Goal: Task Accomplishment & Management: Manage account settings

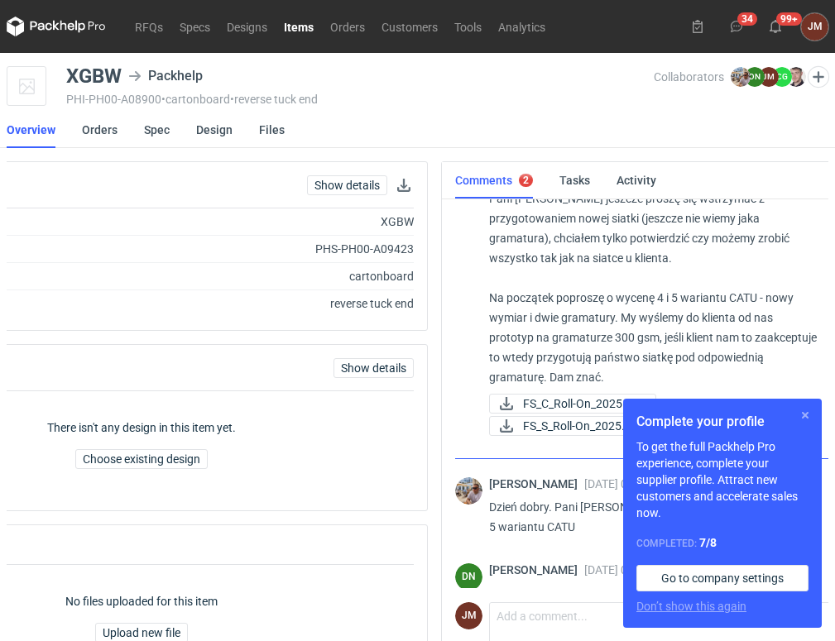
scroll to position [877, 0]
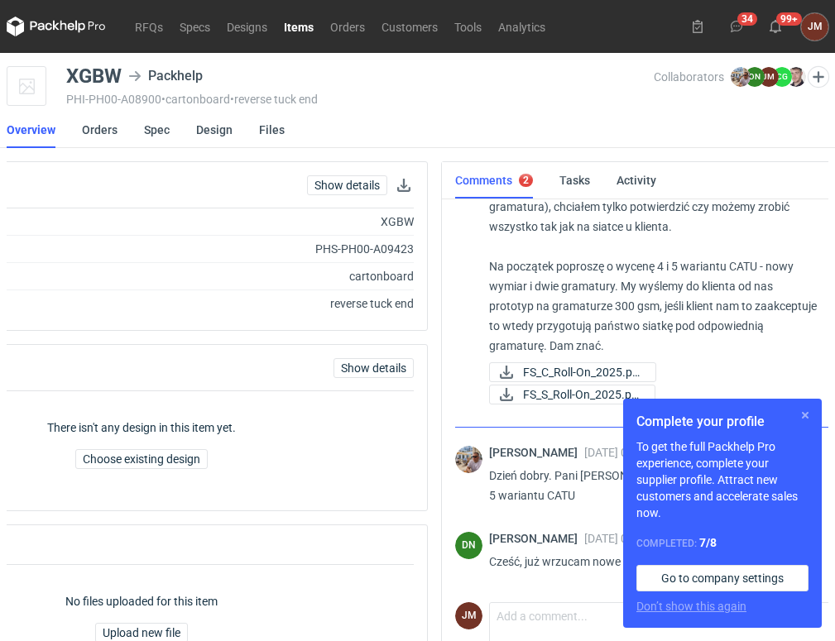
click at [803, 412] on button "button" at bounding box center [805, 416] width 20 height 20
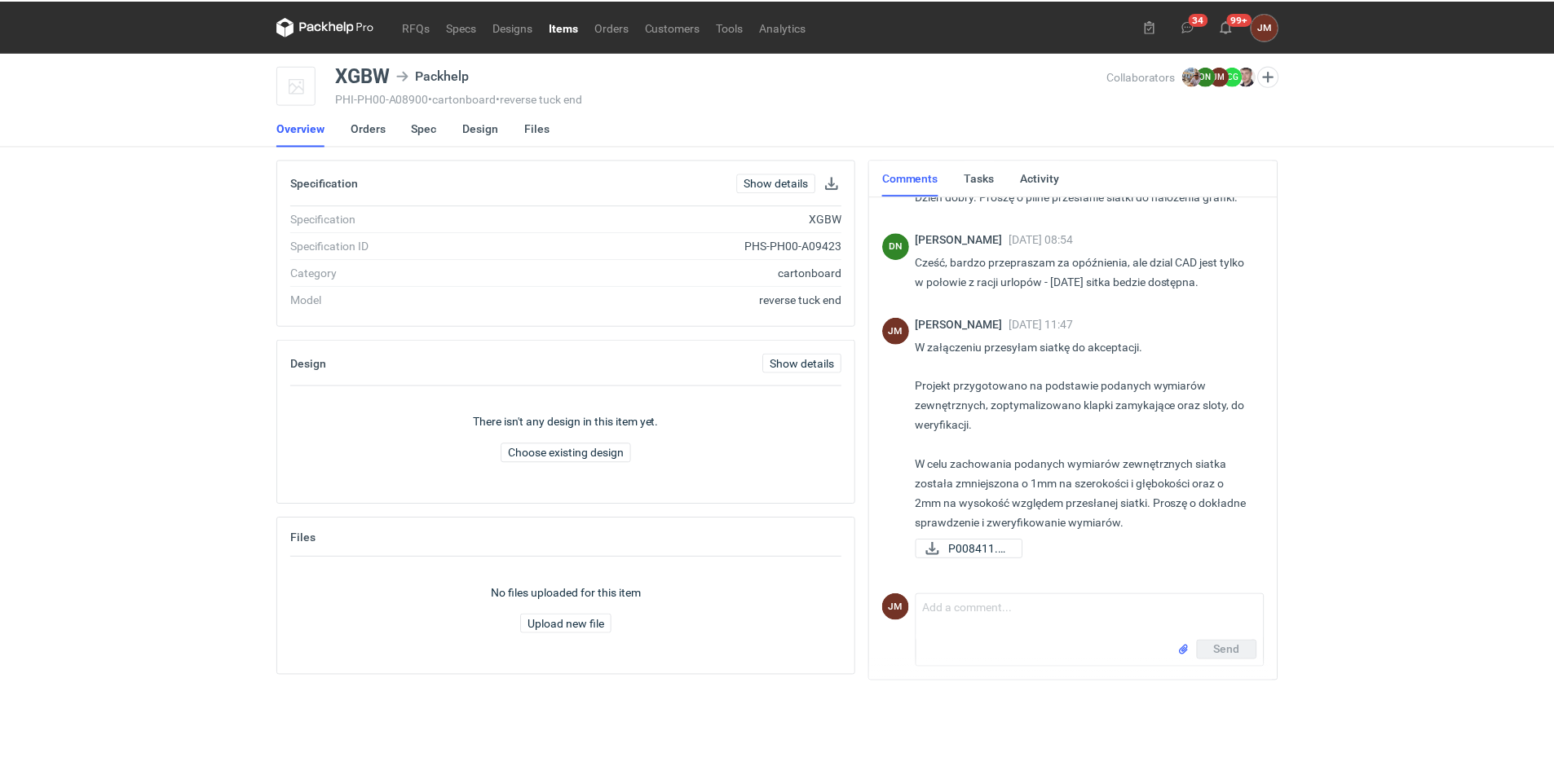
scroll to position [0, 0]
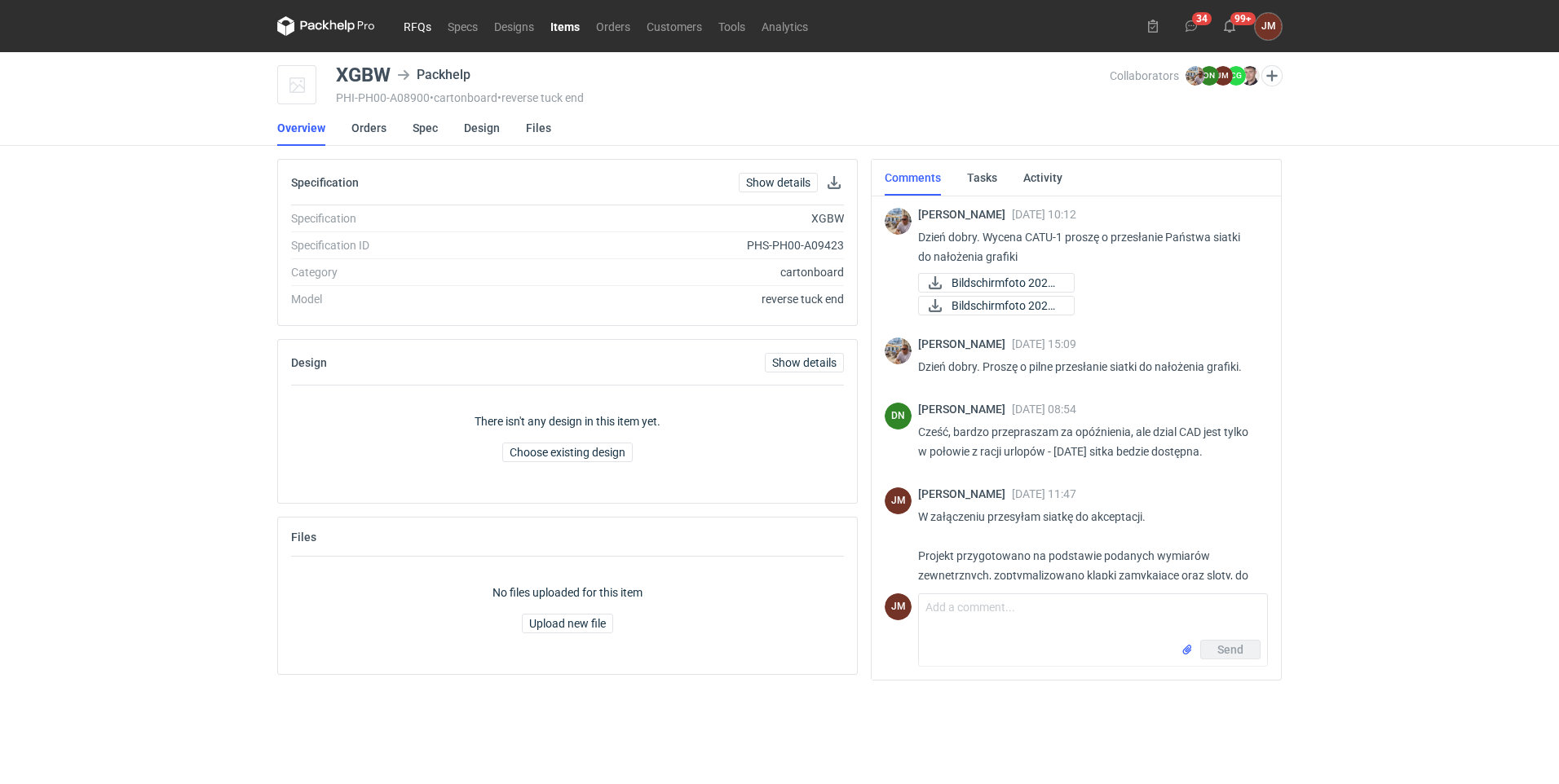
click at [412, 20] on link "RFQs" at bounding box center [417, 27] width 44 height 20
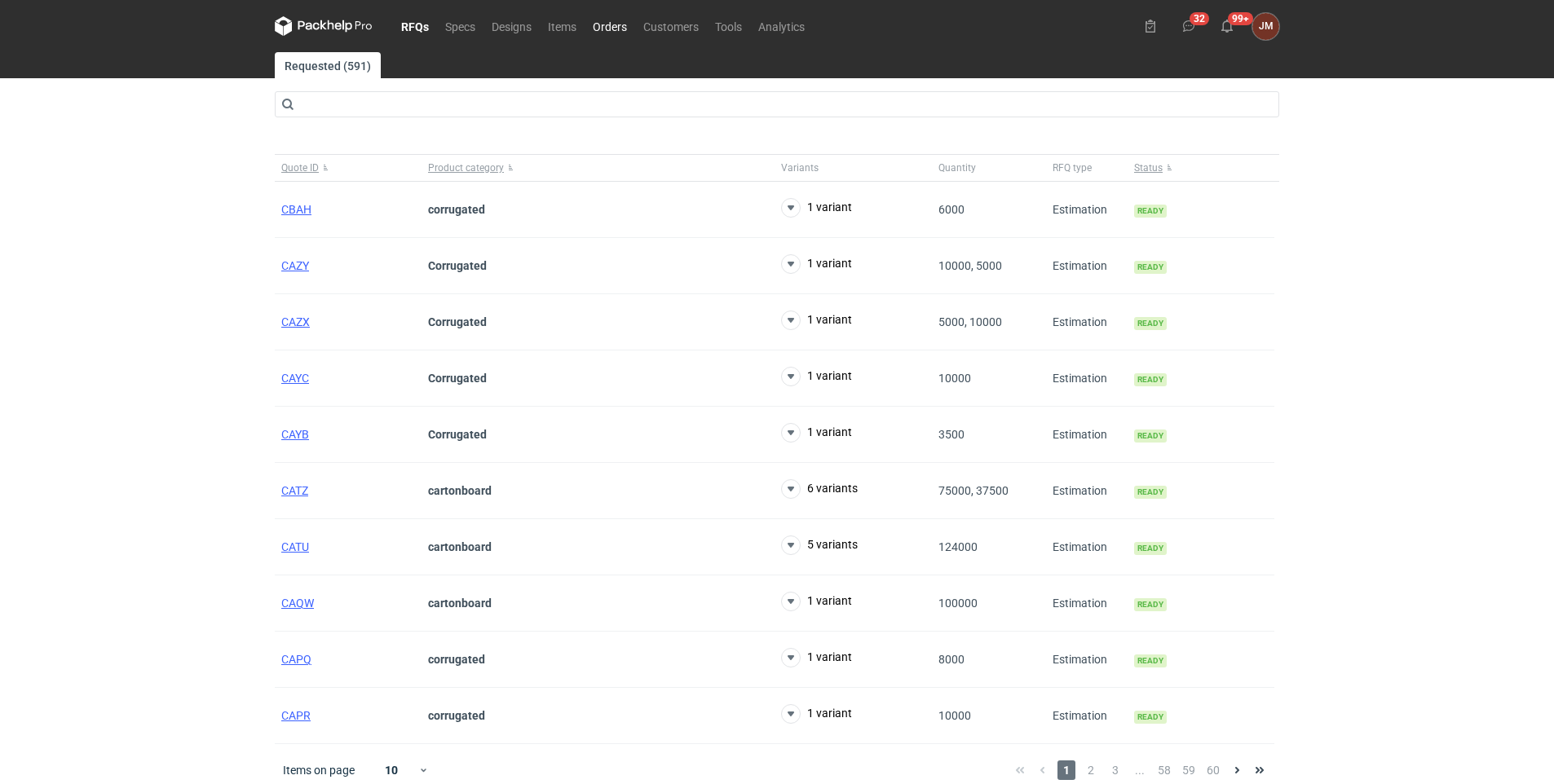
click at [621, 20] on link "Orders" at bounding box center [609, 27] width 50 height 20
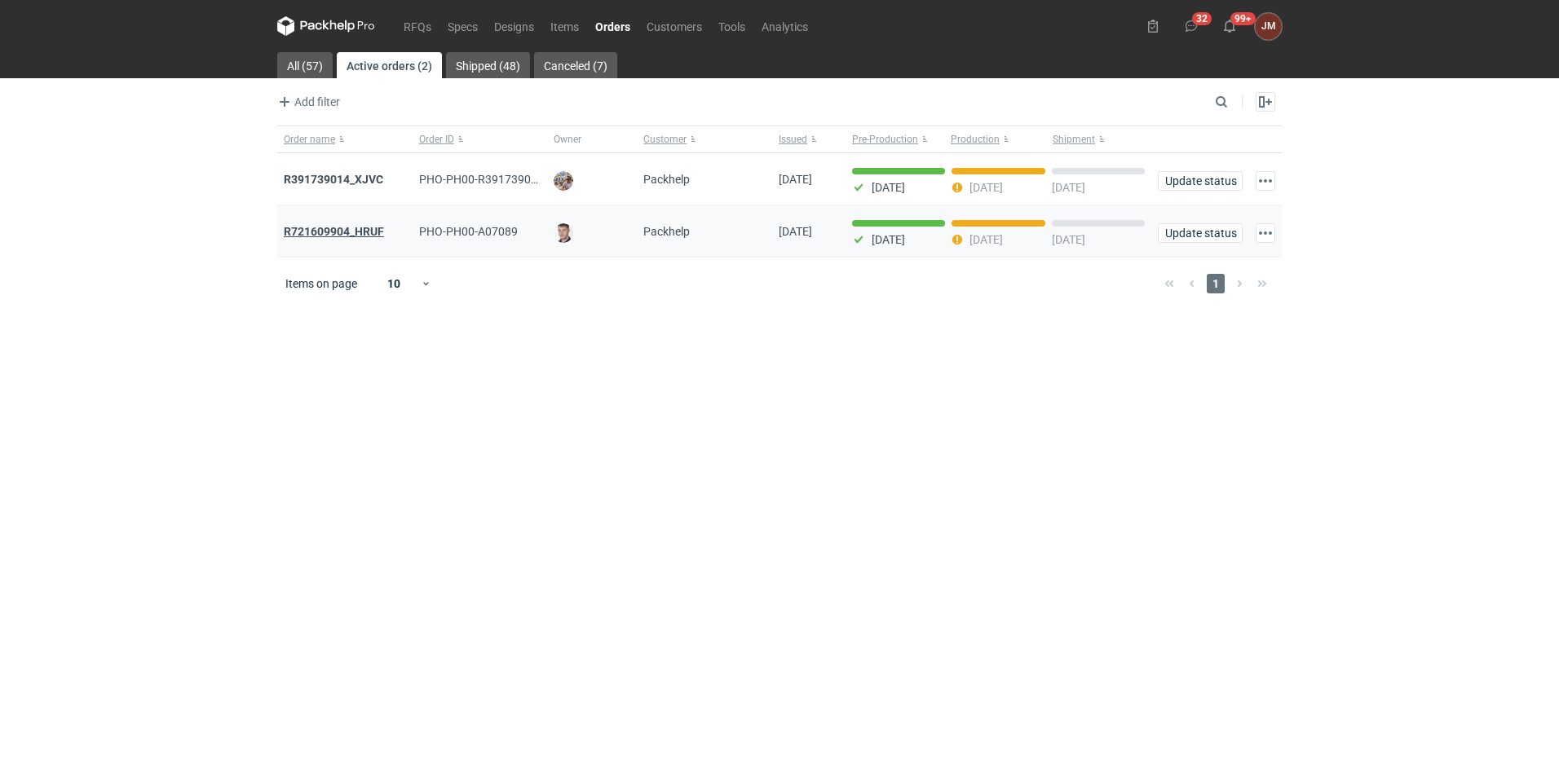
click at [348, 229] on strong "R721609904_HRUF" at bounding box center [334, 230] width 101 height 13
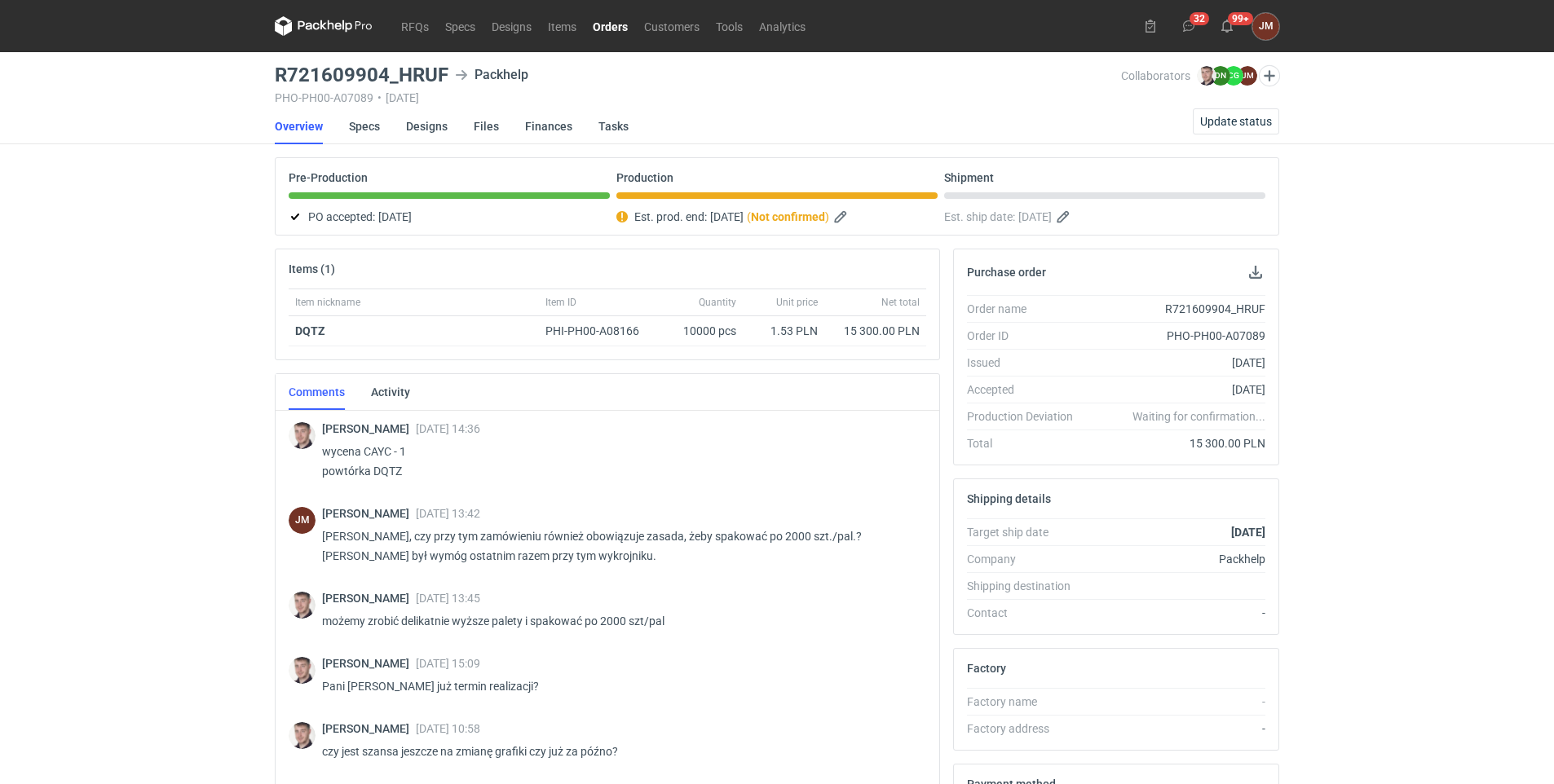
click at [620, 26] on link "Orders" at bounding box center [610, 27] width 51 height 20
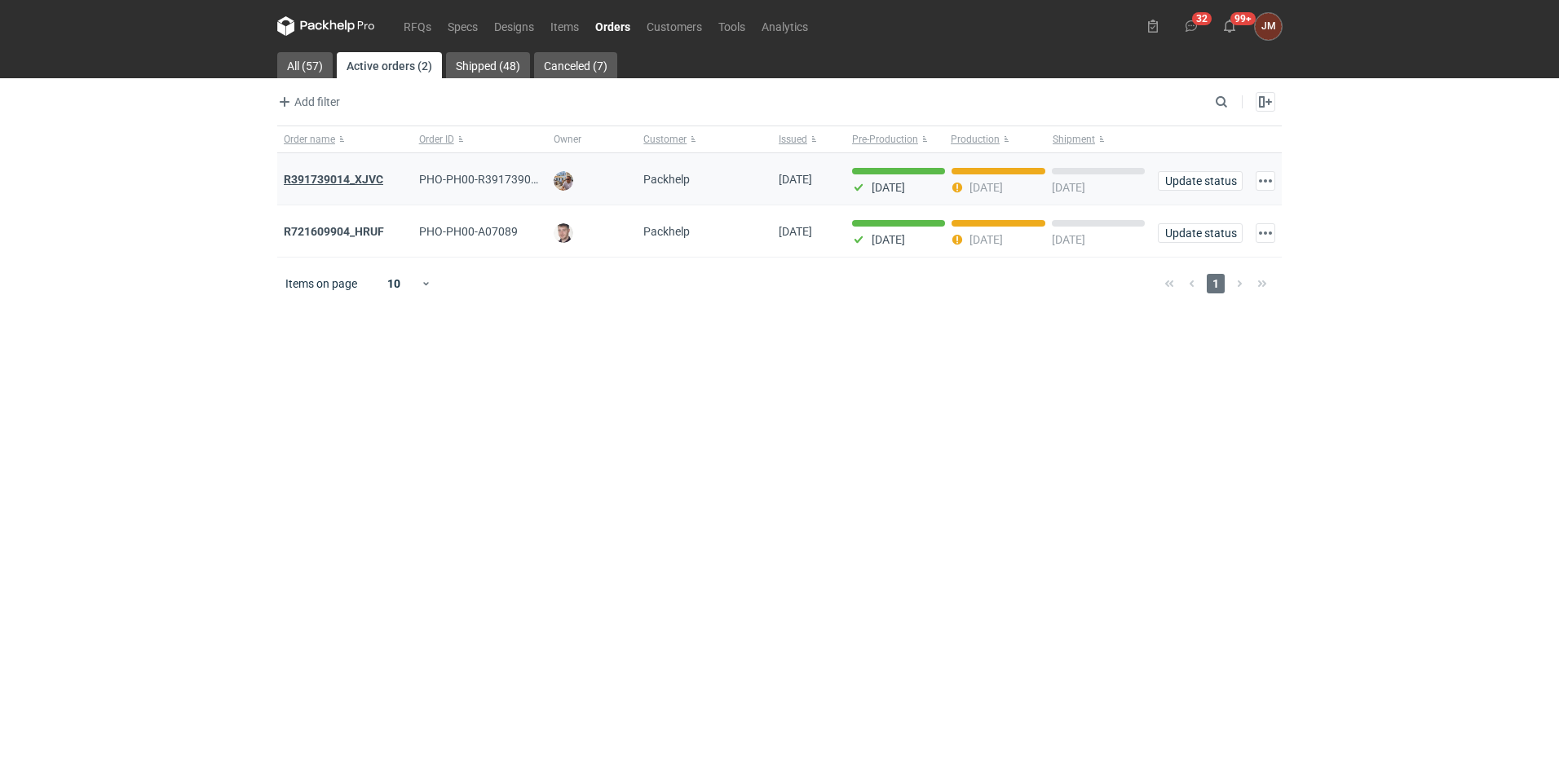
click at [352, 177] on strong "R391739014_XJVC" at bounding box center [333, 178] width 100 height 13
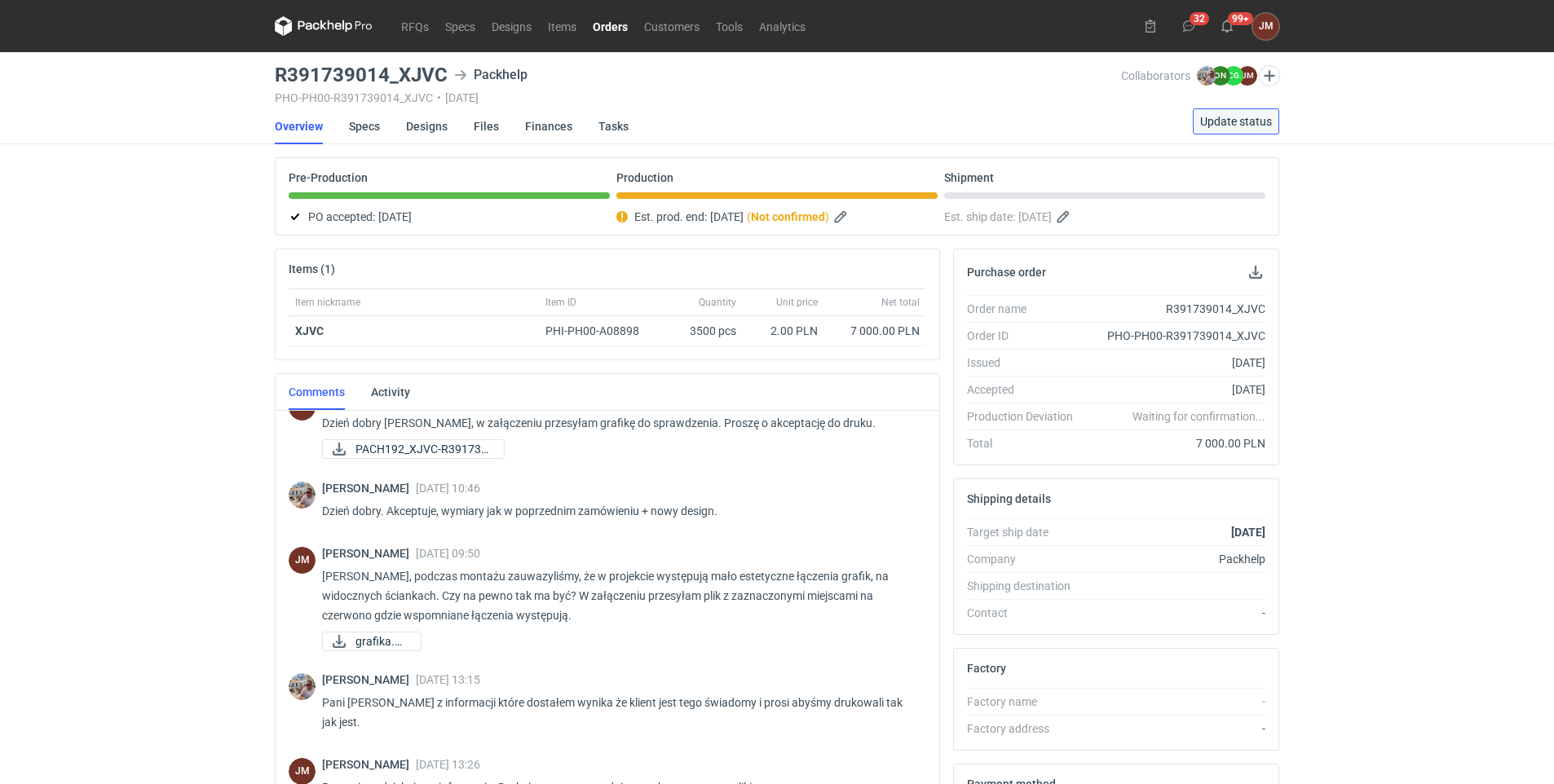
click at [822, 120] on span "Update status" at bounding box center [1236, 122] width 72 height 12
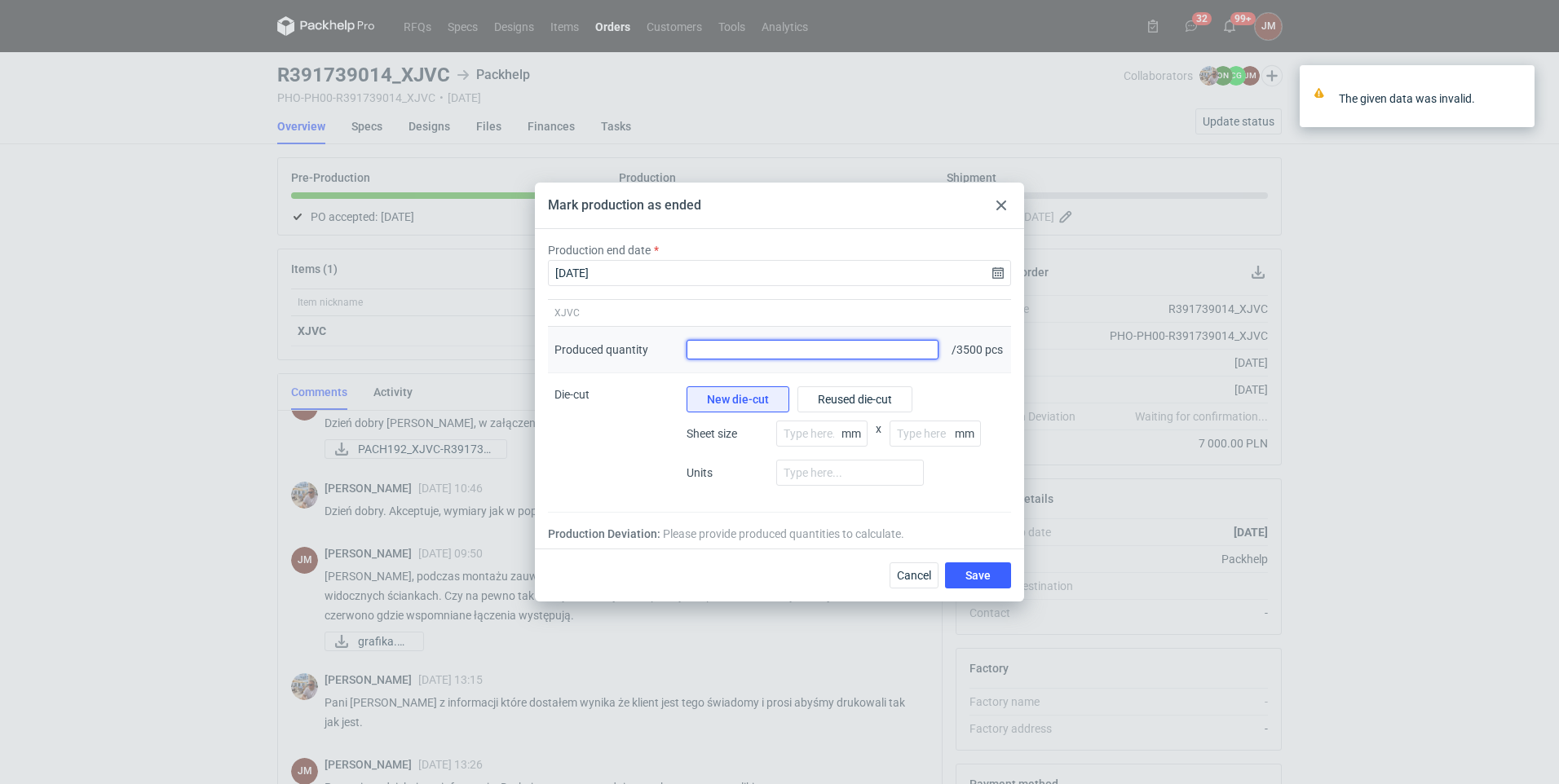
click at [733, 350] on input "Produced quantity" at bounding box center [813, 350] width 252 height 20
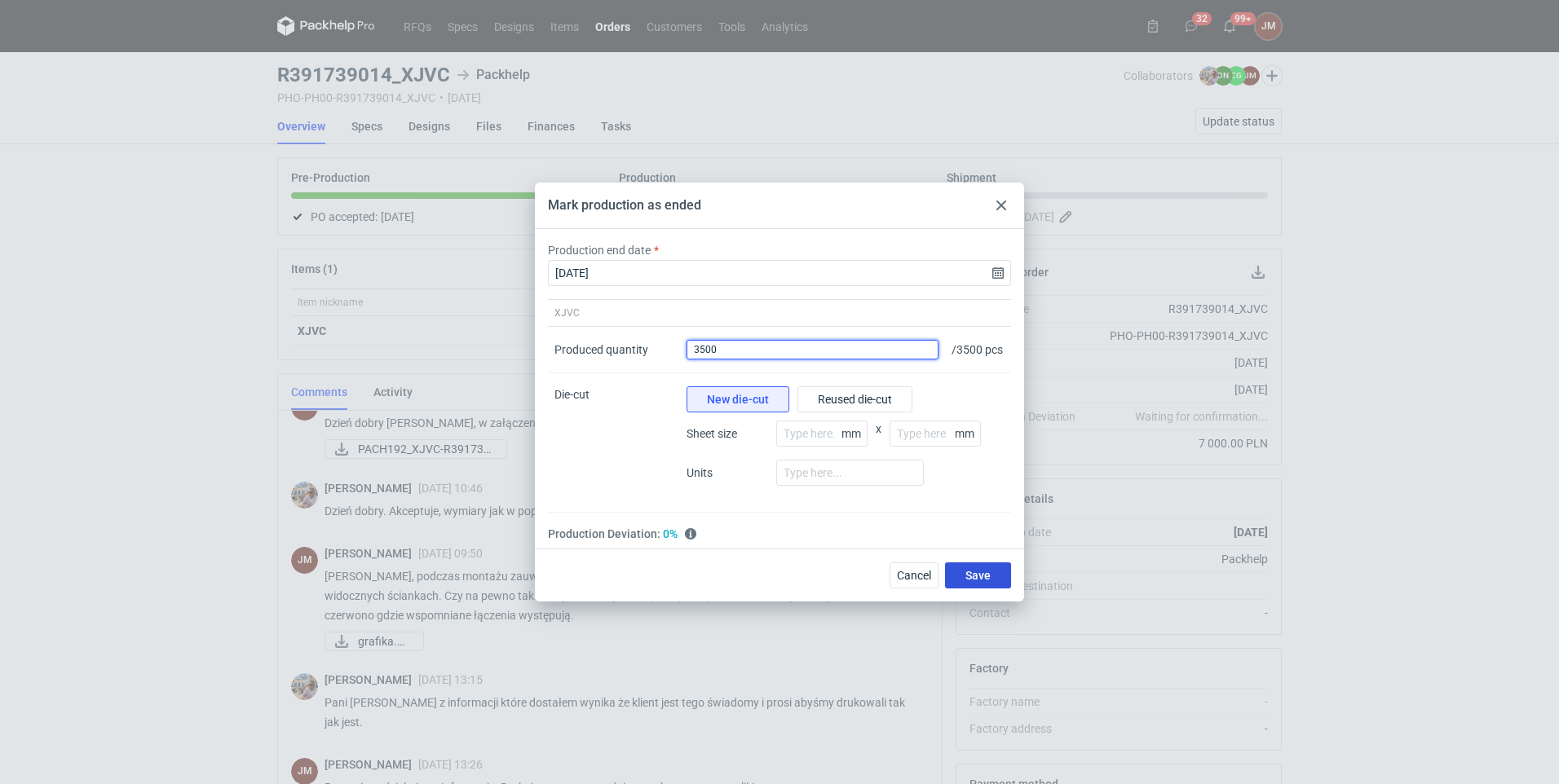
type input "3500"
click at [822, 580] on span "Save" at bounding box center [979, 575] width 26 height 12
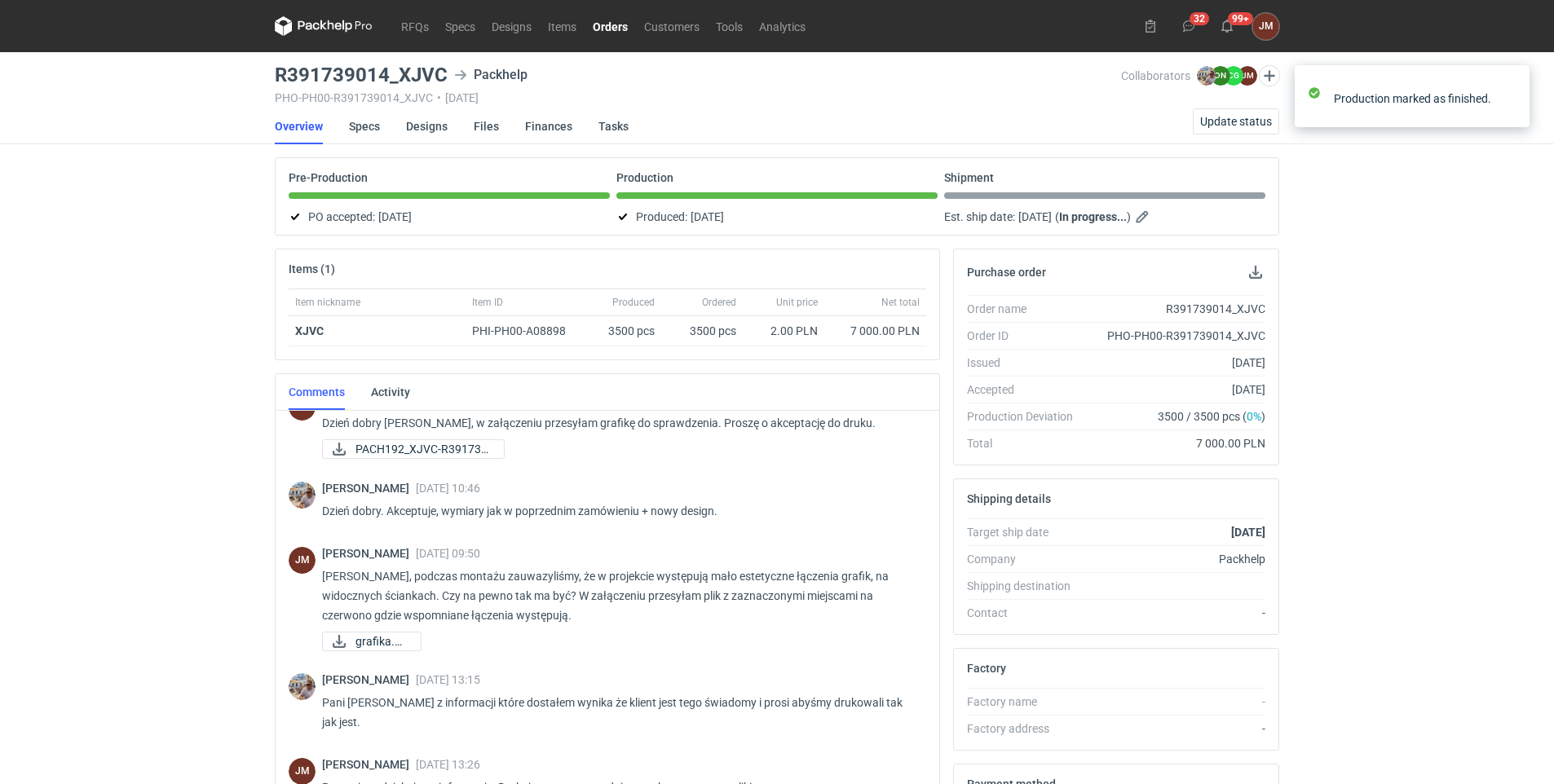
click at [607, 22] on link "Orders" at bounding box center [610, 27] width 51 height 20
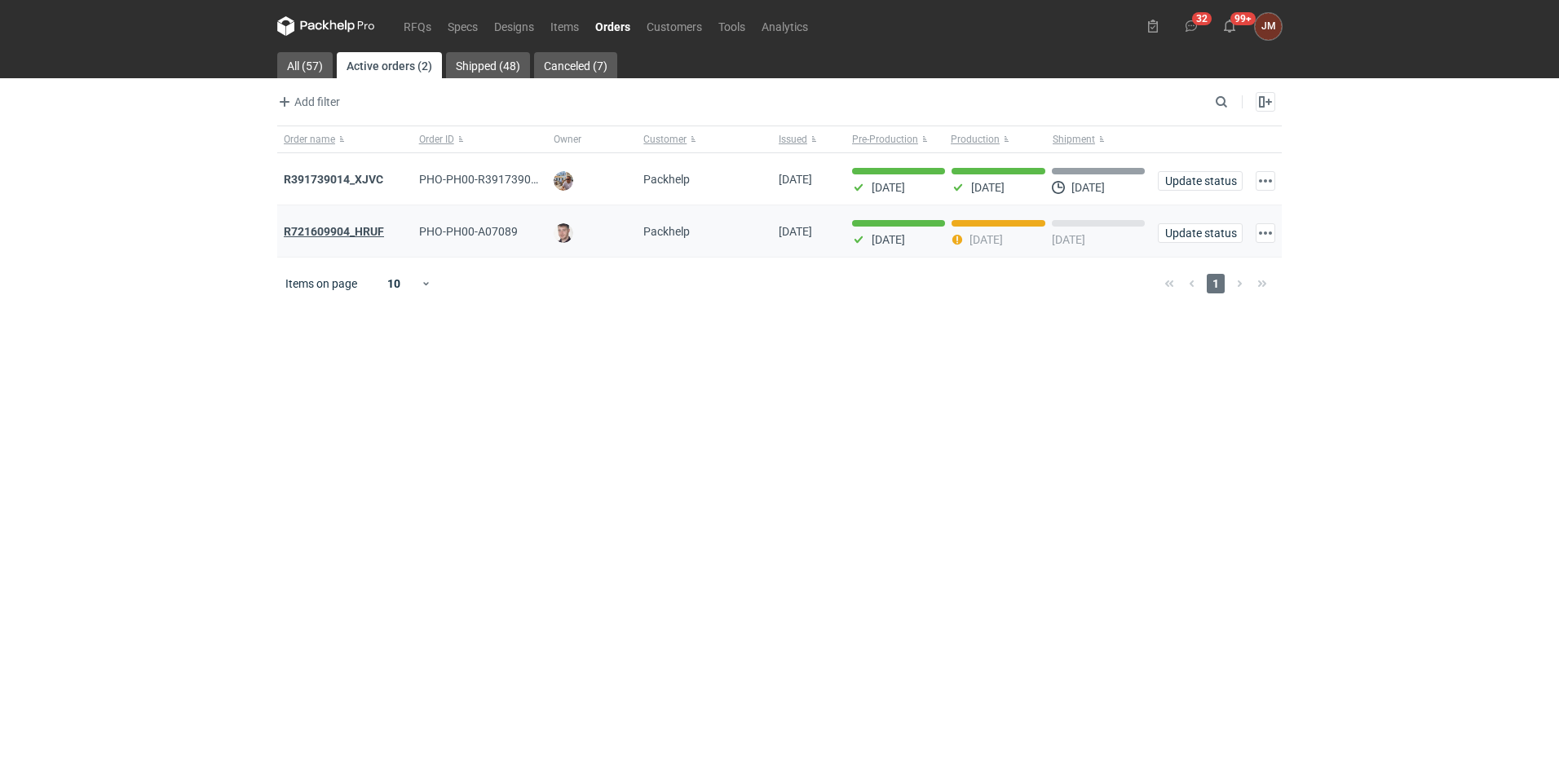
click at [329, 226] on strong "R721609904_HRUF" at bounding box center [334, 230] width 101 height 13
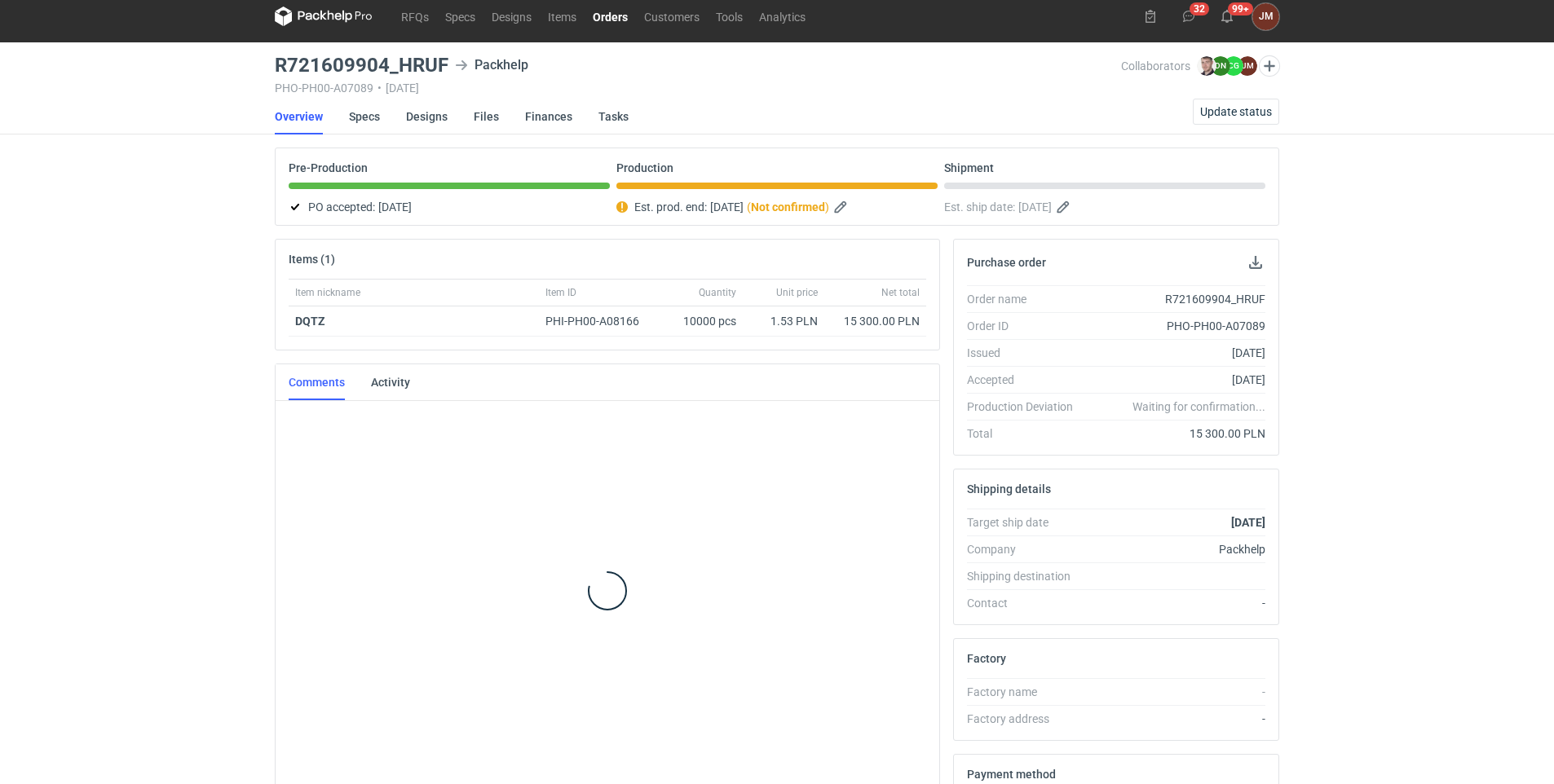
scroll to position [179, 0]
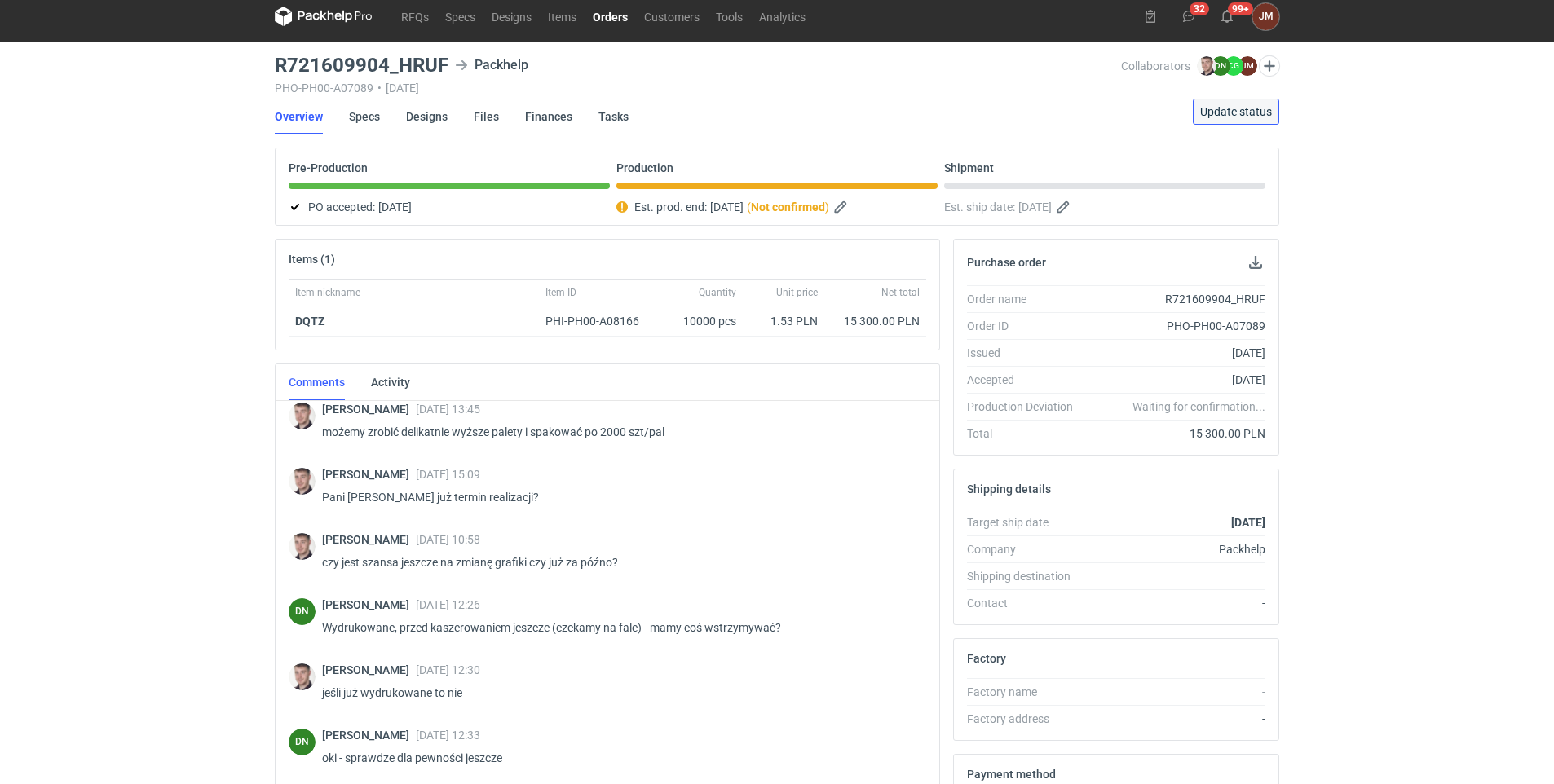
click at [822, 111] on span "Update status" at bounding box center [1236, 112] width 72 height 12
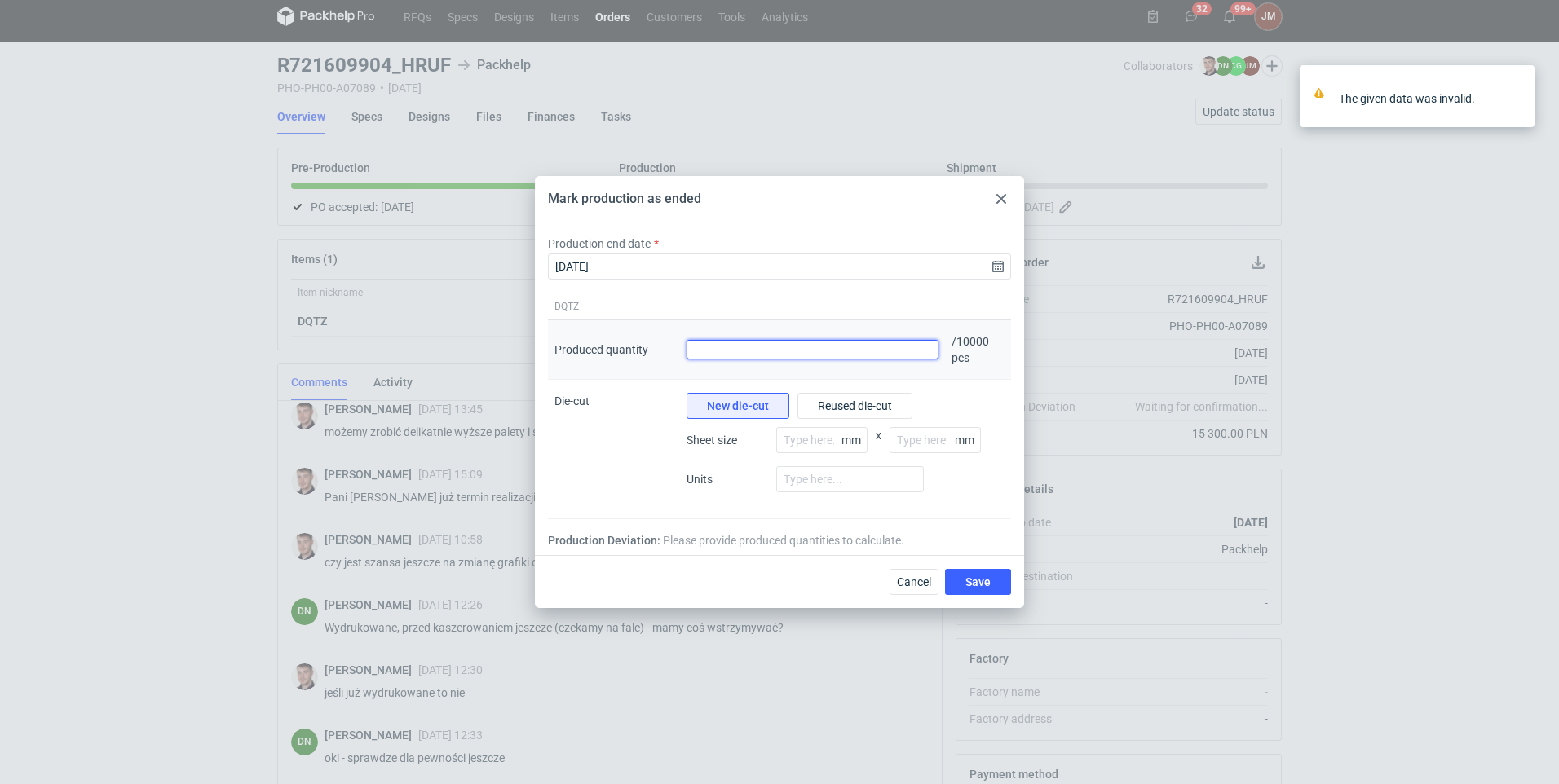
click at [714, 351] on input "Produced quantity" at bounding box center [813, 350] width 252 height 20
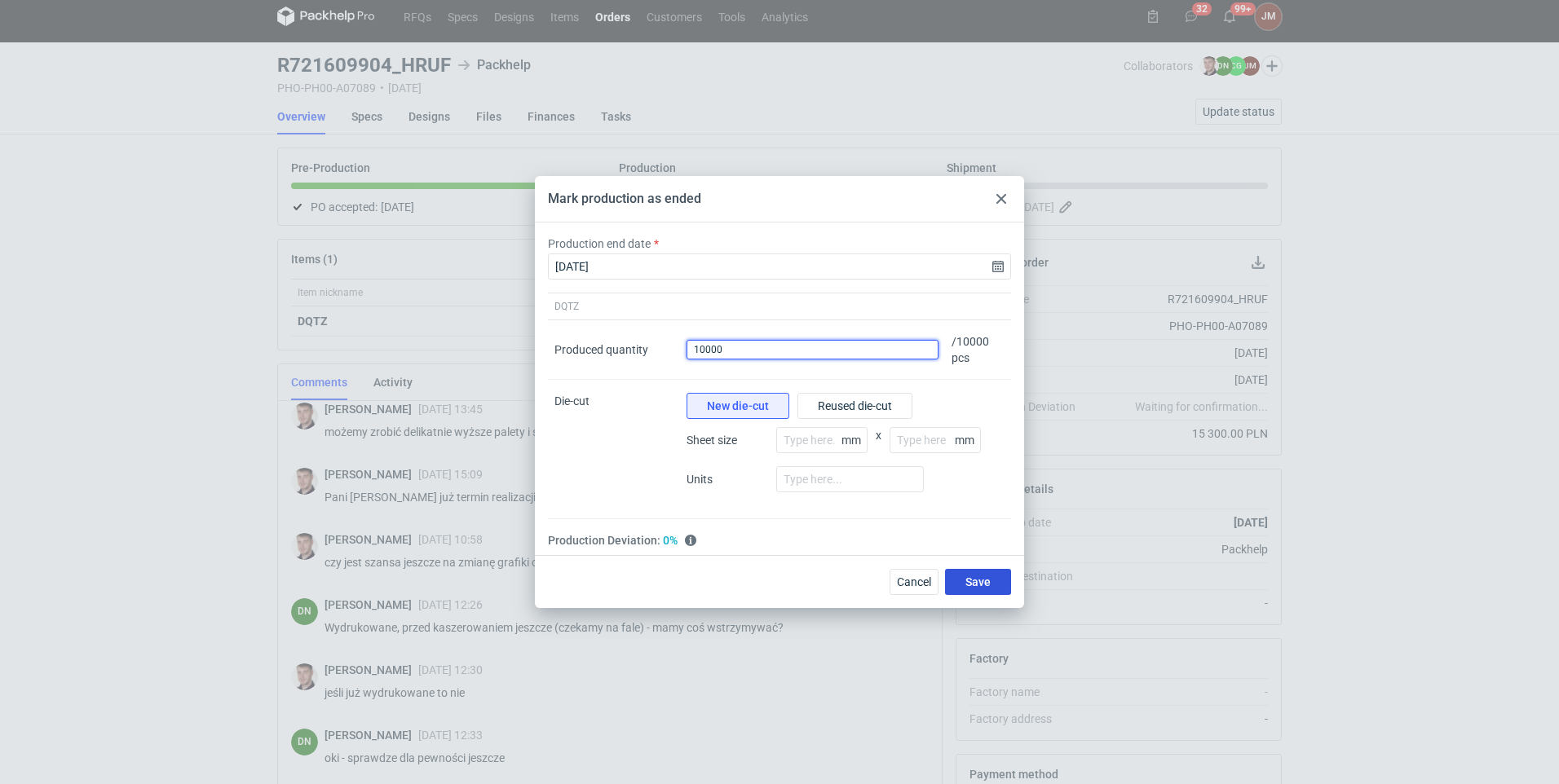
type input "10000"
click at [822, 579] on span "Save" at bounding box center [979, 582] width 26 height 12
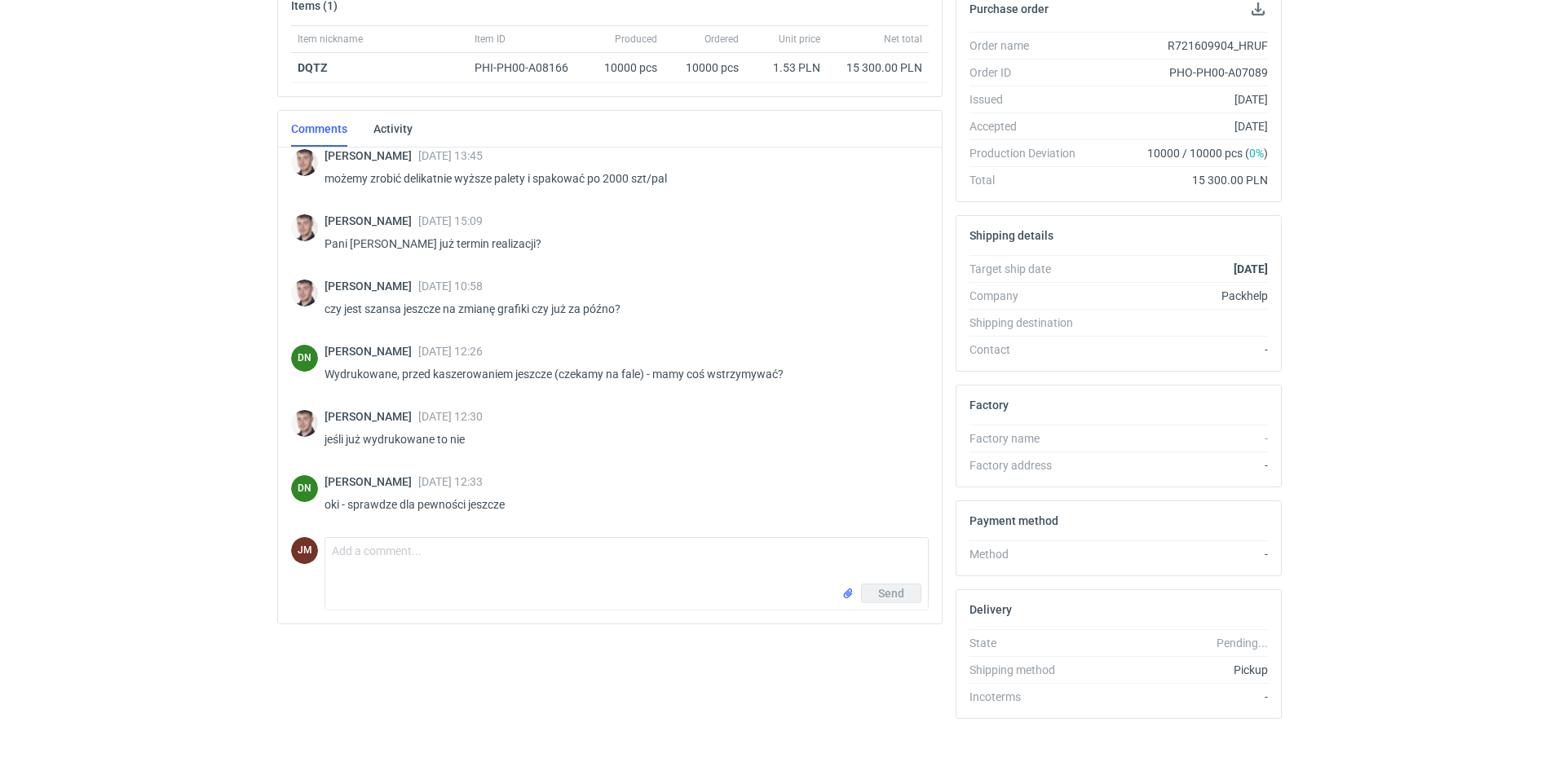
scroll to position [0, 0]
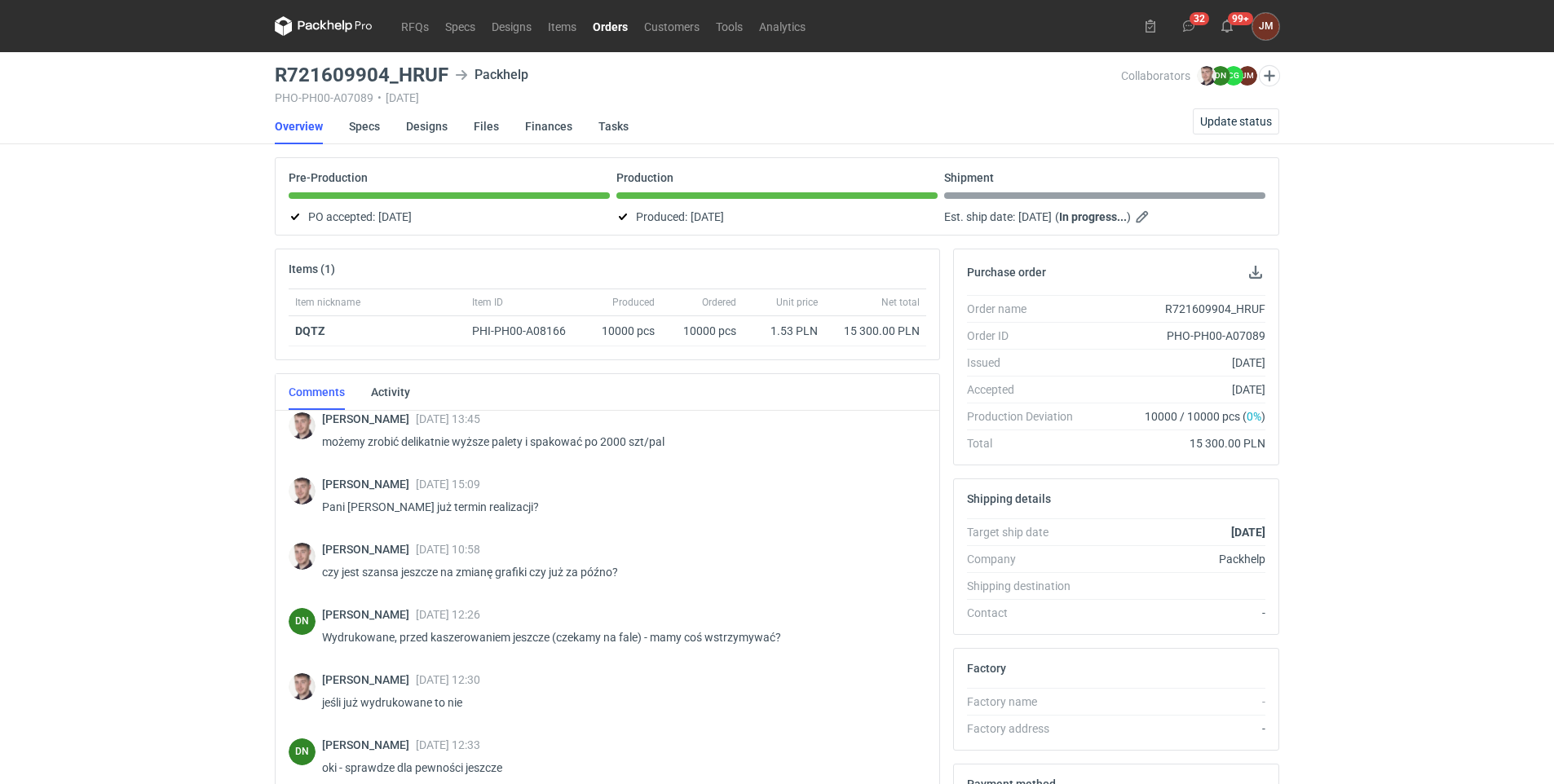
drag, startPoint x: 602, startPoint y: 31, endPoint x: 609, endPoint y: 25, distance: 9.2
click at [602, 31] on link "Orders" at bounding box center [610, 27] width 51 height 20
